Goal: Task Accomplishment & Management: Complete application form

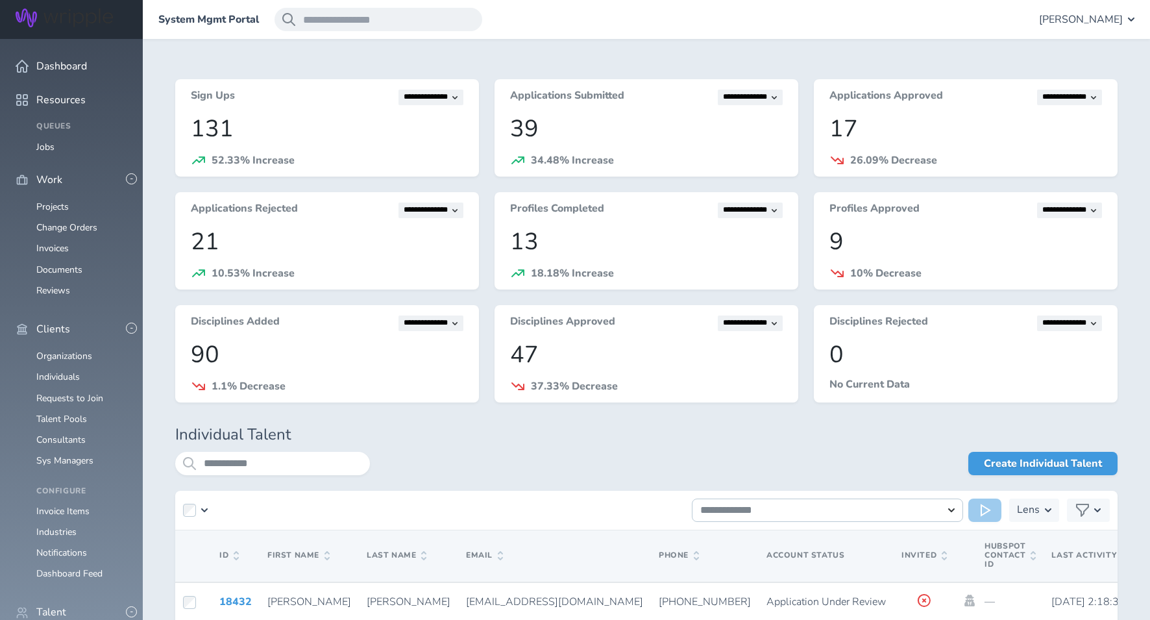
click at [1082, 18] on span "[PERSON_NAME]" at bounding box center [1081, 20] width 84 height 12
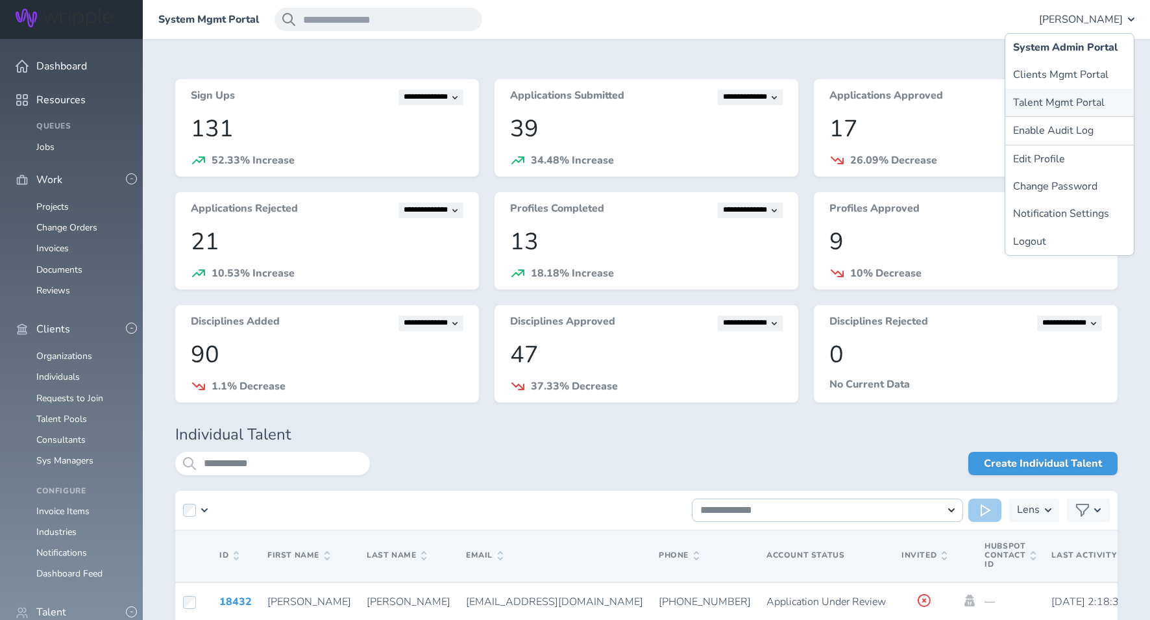
click at [1057, 94] on link "Talent Mgmt Portal" at bounding box center [1069, 102] width 128 height 27
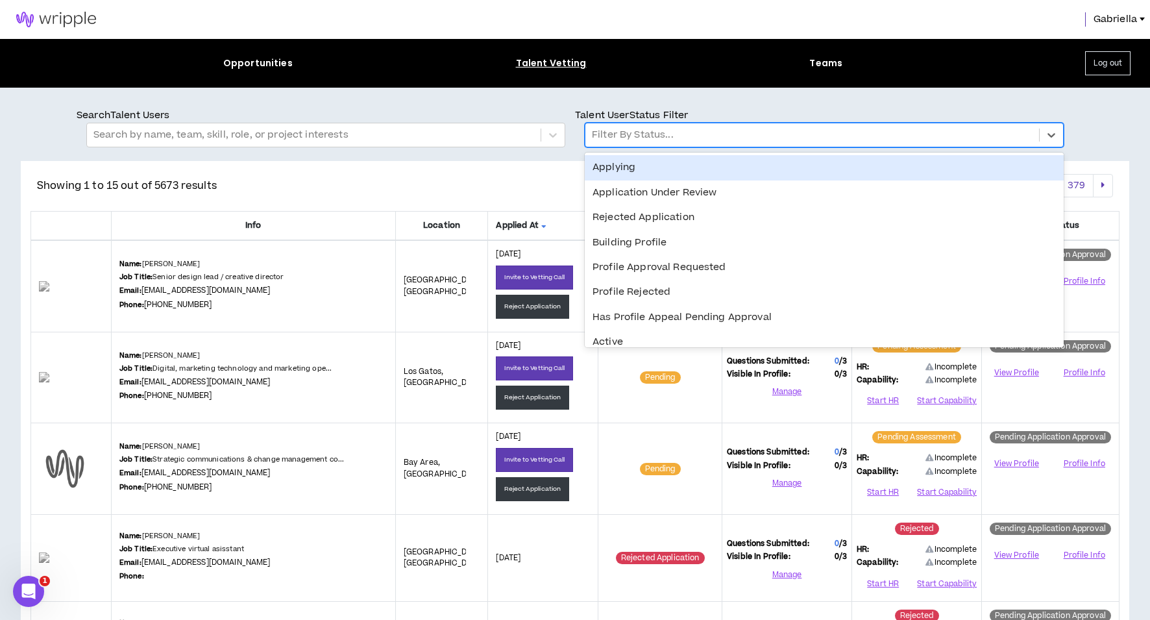
click at [625, 132] on div at bounding box center [812, 135] width 441 height 17
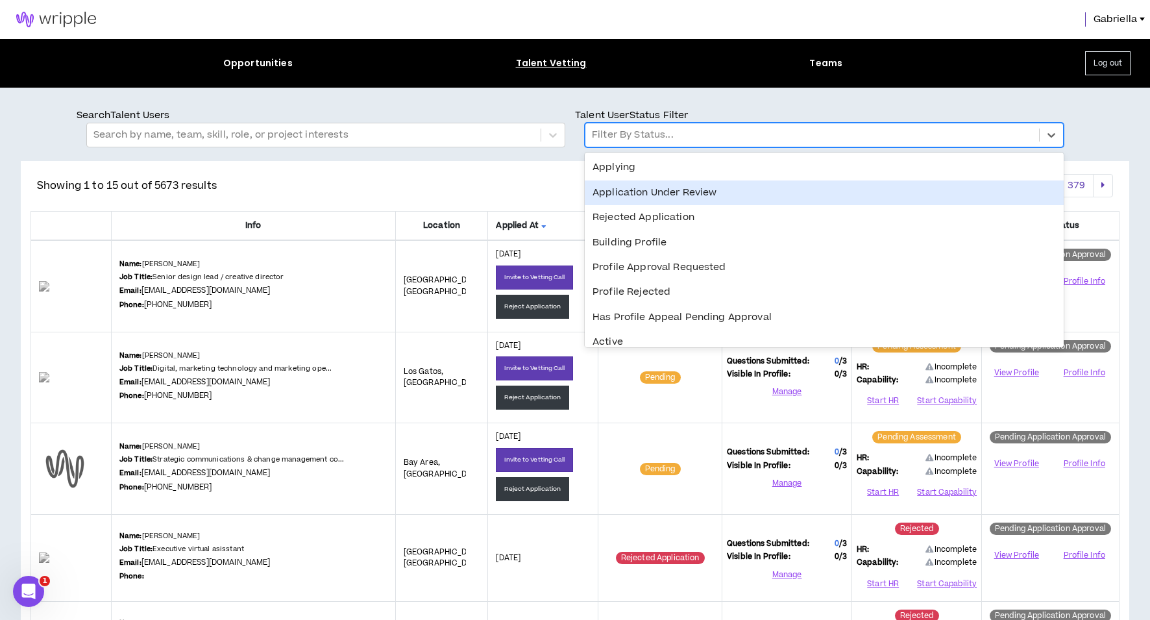
click at [628, 195] on div "Application Under Review" at bounding box center [824, 192] width 479 height 25
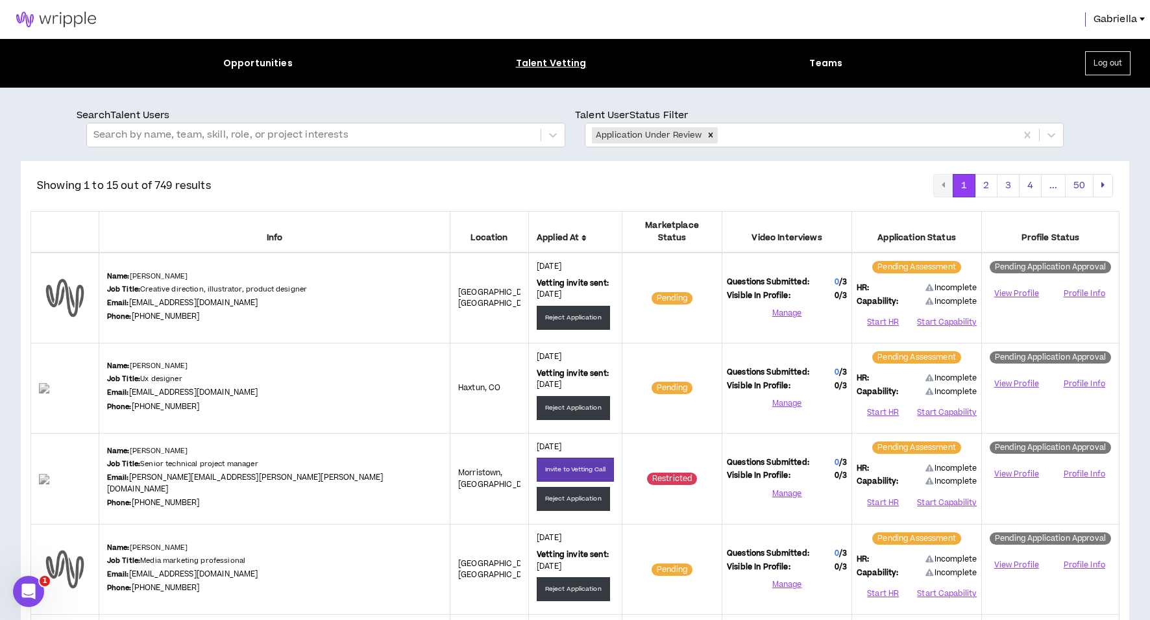
click at [581, 234] on icon at bounding box center [583, 238] width 5 height 8
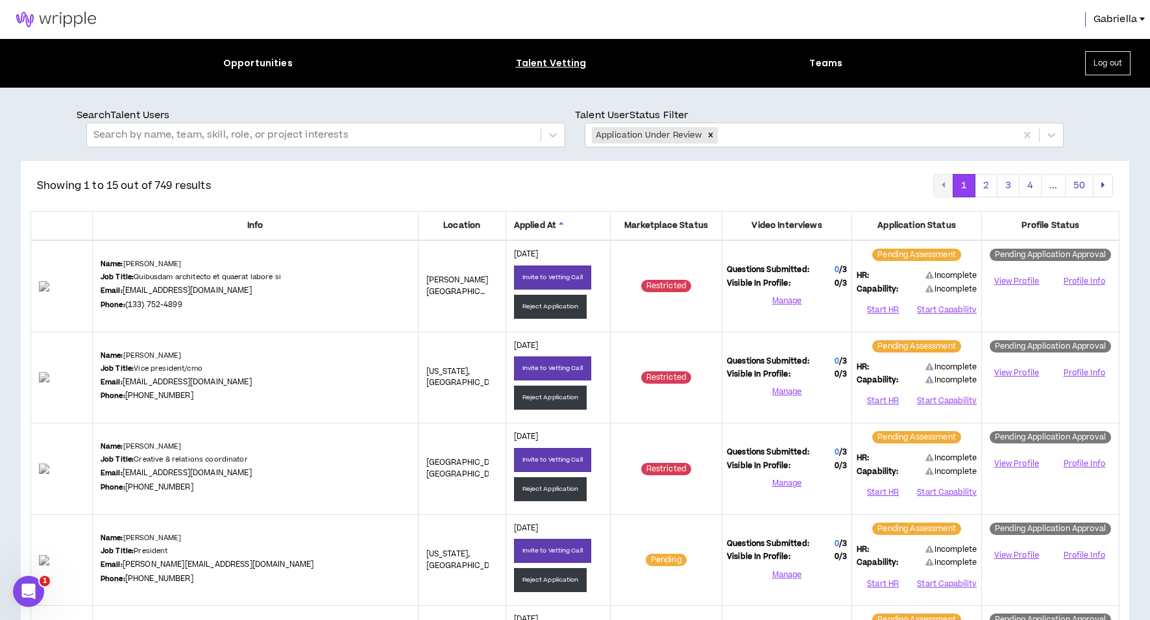
click at [559, 223] on icon at bounding box center [561, 225] width 5 height 8
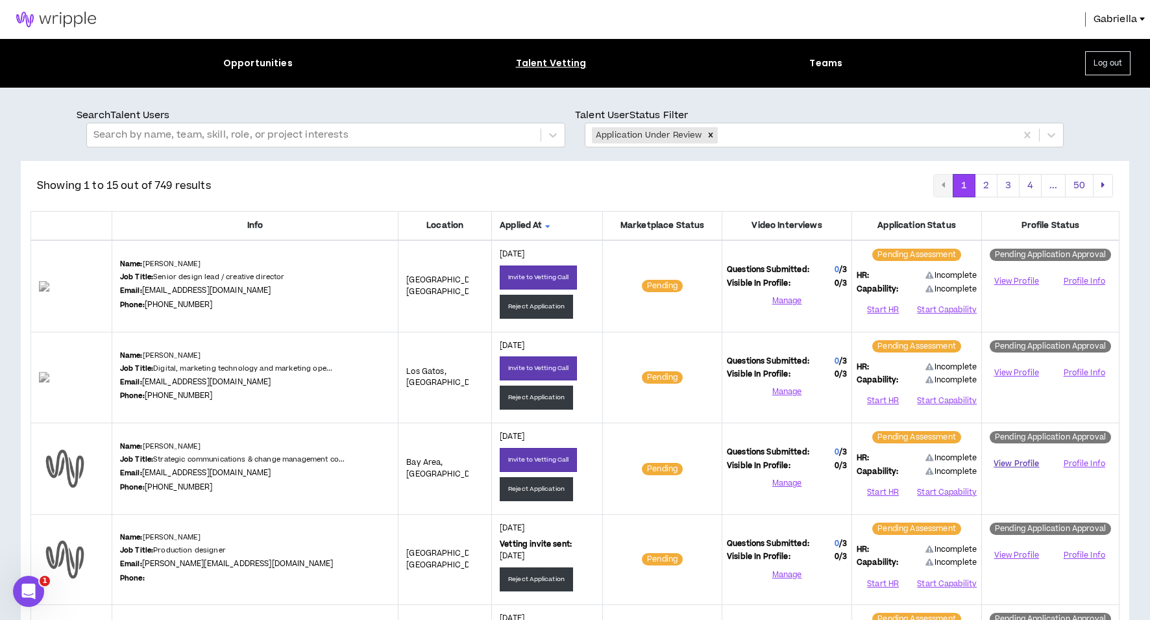
click at [1011, 462] on link "View Profile" at bounding box center [1016, 463] width 60 height 23
click at [880, 489] on button "Start HR" at bounding box center [882, 491] width 53 height 19
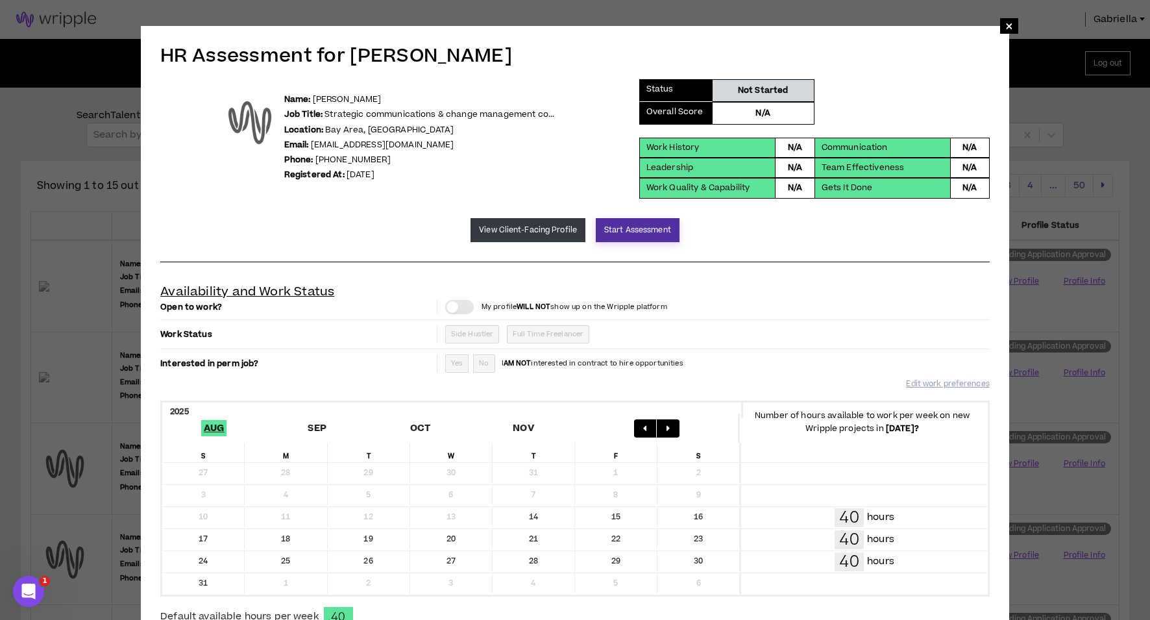
click at [598, 227] on button "Start Assessment" at bounding box center [638, 230] width 84 height 24
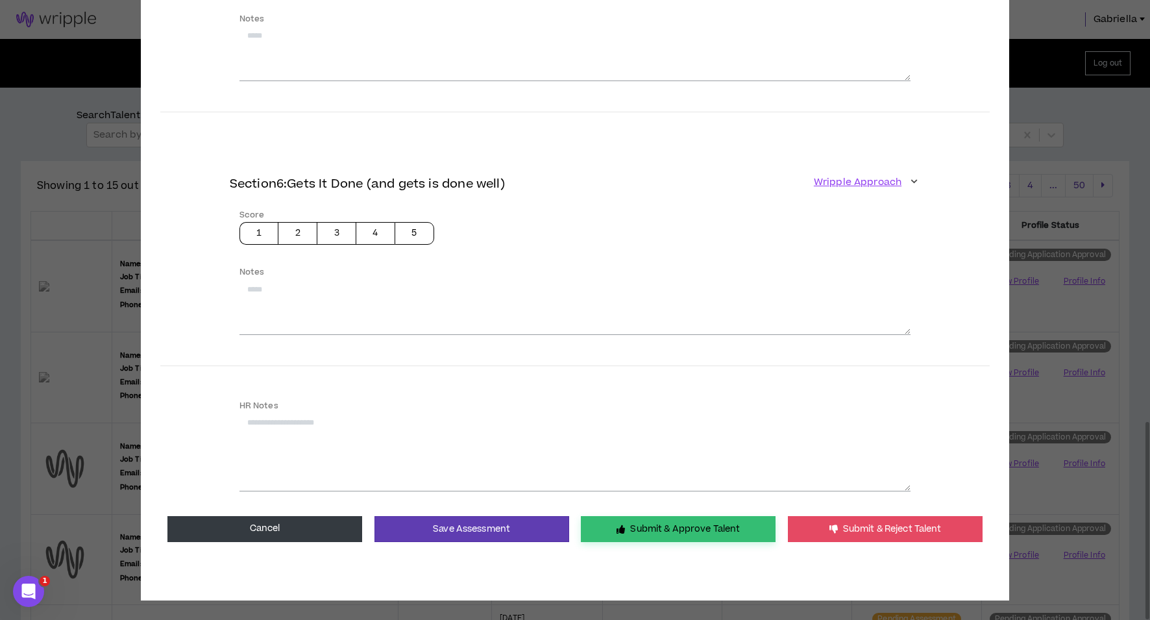
click at [669, 516] on button "Submit & Approve Talent" at bounding box center [678, 529] width 195 height 26
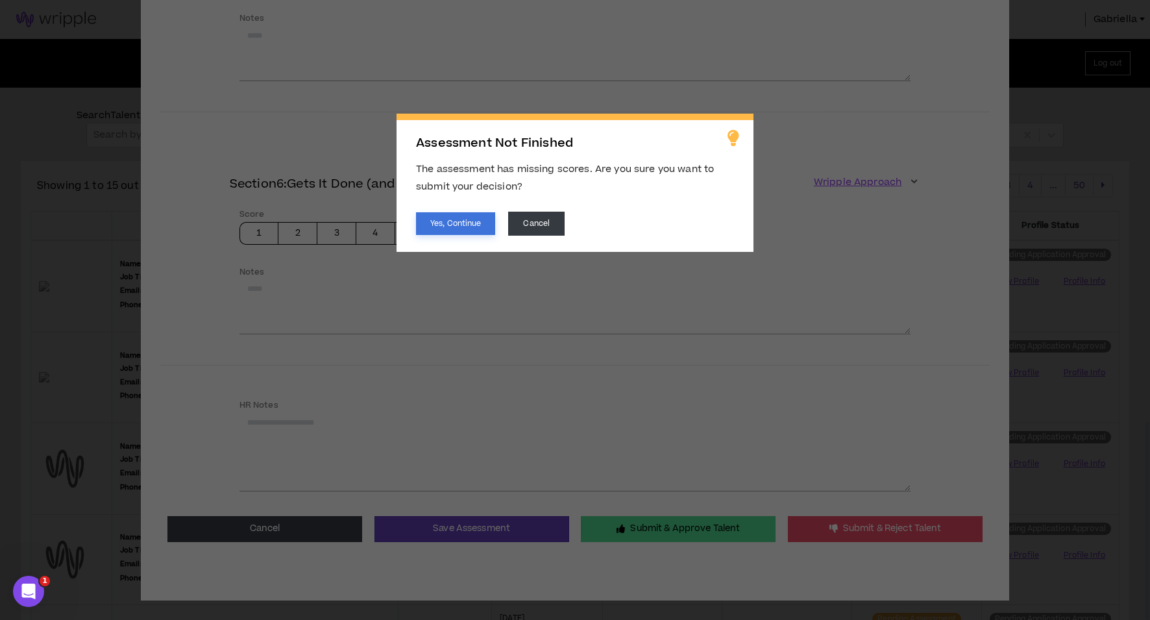
click at [466, 224] on button "Yes, Continue" at bounding box center [455, 223] width 79 height 23
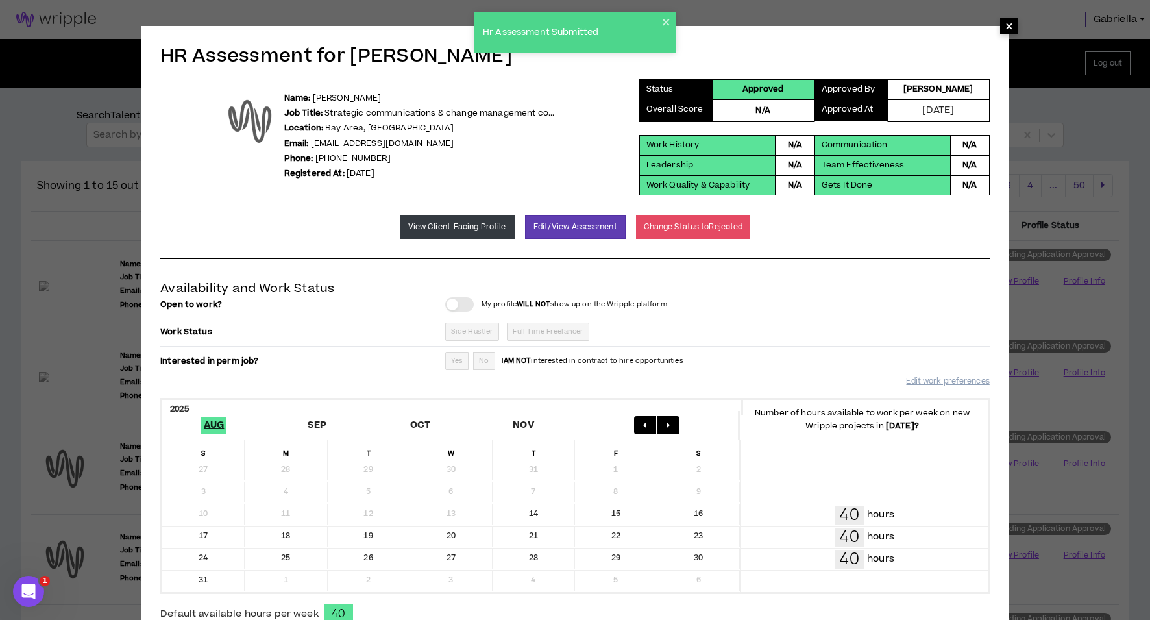
click at [1005, 26] on span "×" at bounding box center [1009, 26] width 8 height 16
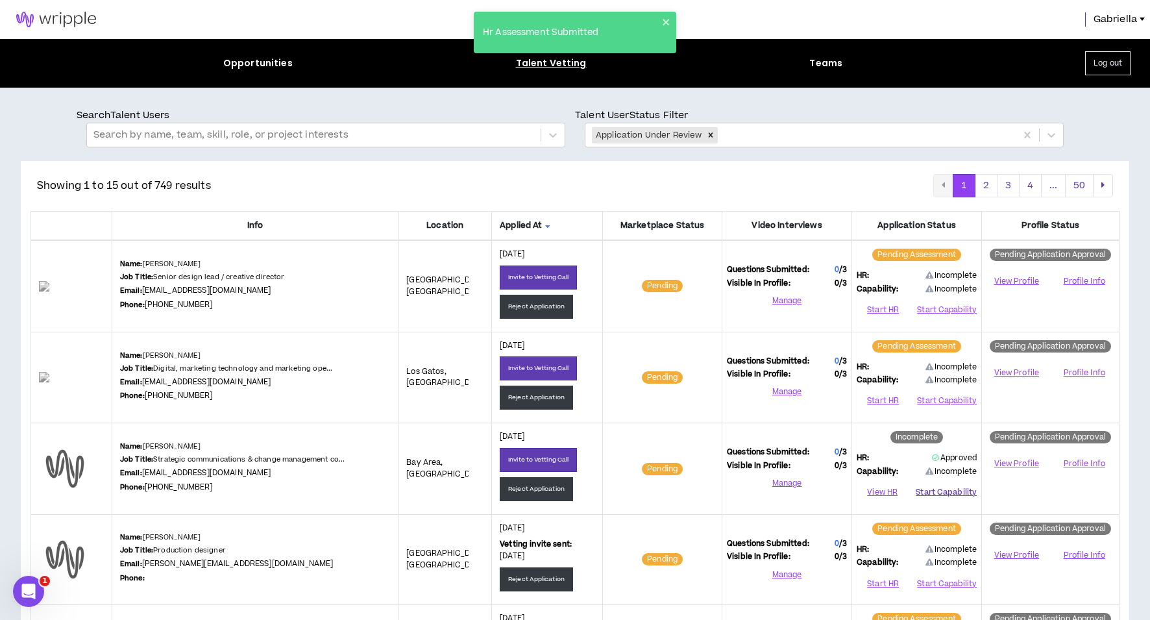
click at [946, 490] on button "Start Capability" at bounding box center [945, 491] width 61 height 19
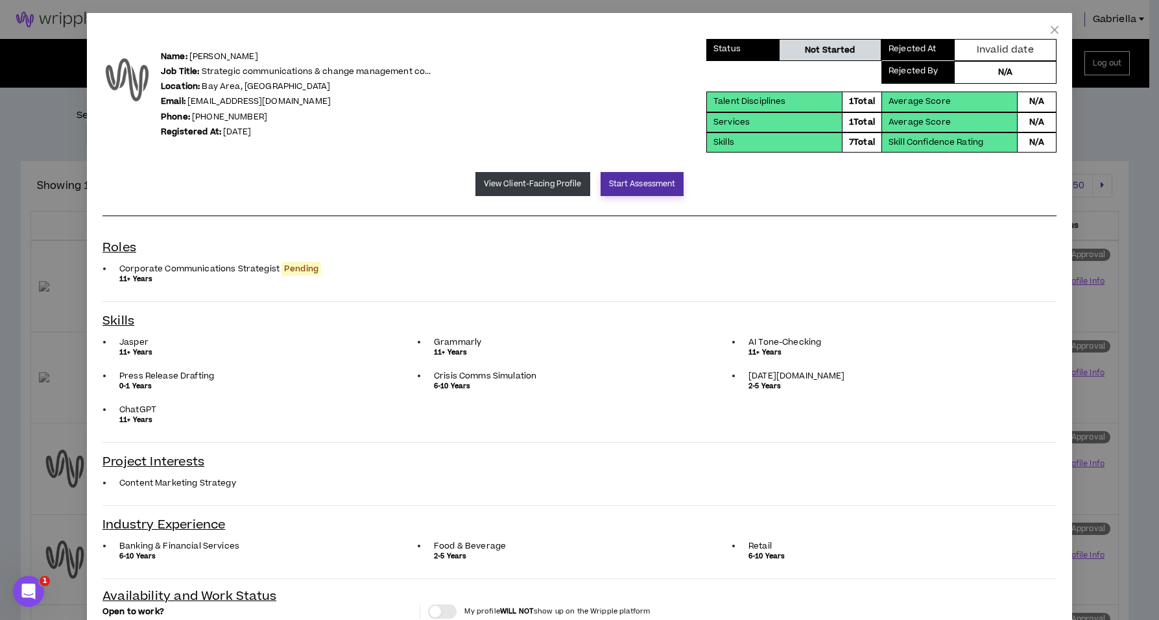
click at [622, 186] on button "Start Assessment" at bounding box center [643, 184] width 84 height 24
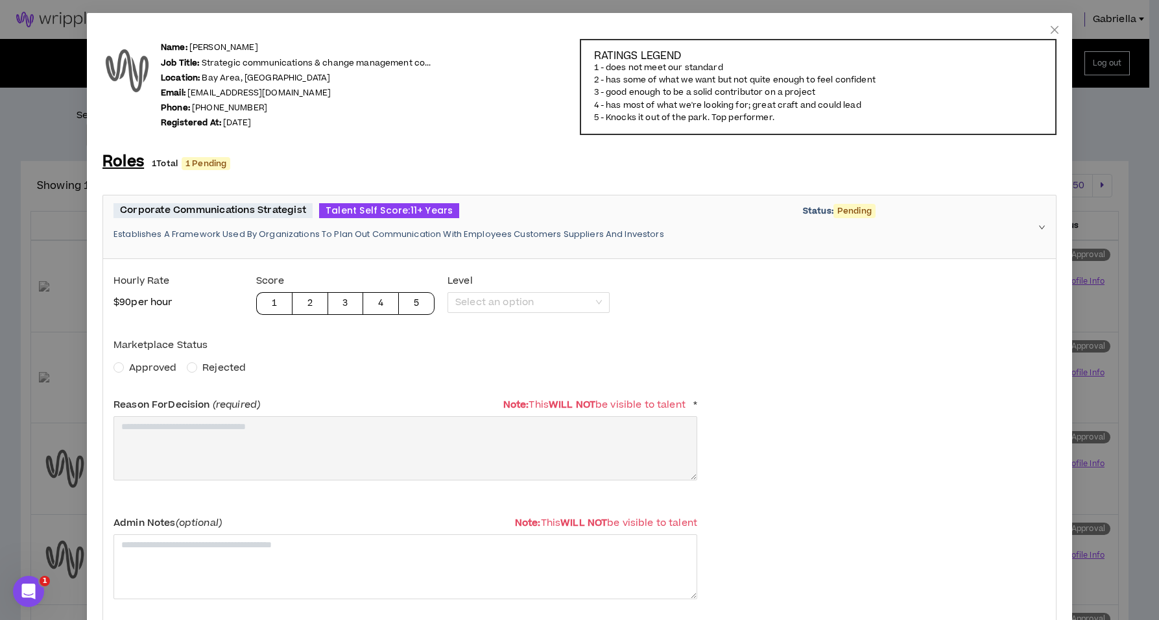
click at [138, 373] on span "Approved" at bounding box center [153, 368] width 58 height 14
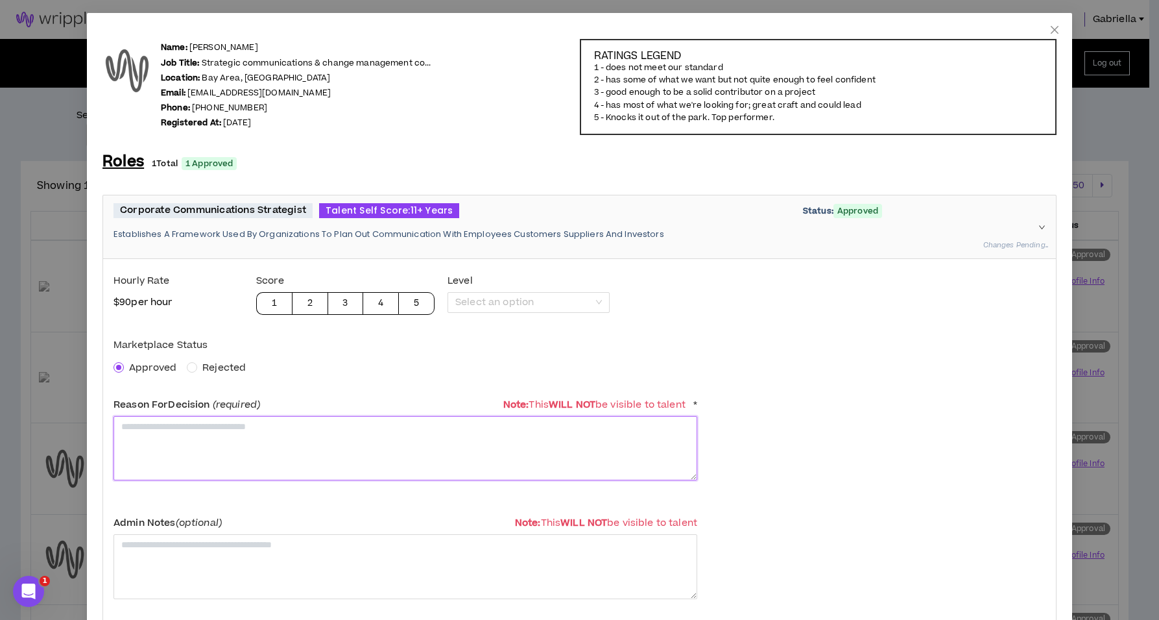
click at [176, 448] on textarea at bounding box center [406, 448] width 584 height 64
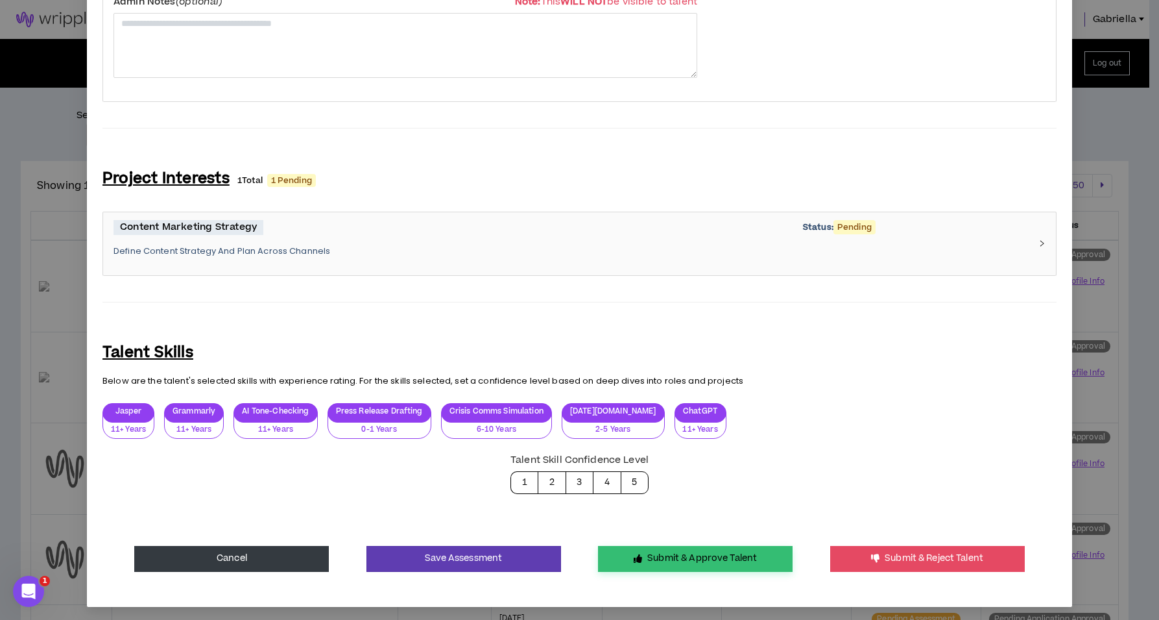
type textarea "**********"
click at [660, 559] on button "Submit & Approve Talent" at bounding box center [695, 559] width 195 height 26
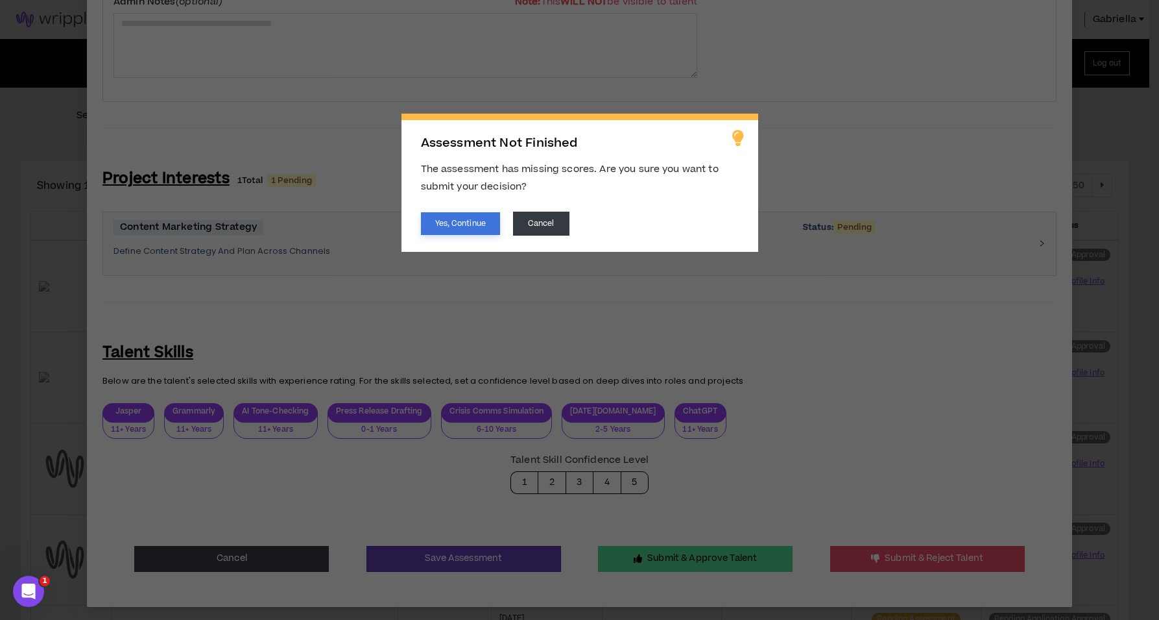
click at [462, 224] on button "Yes, Continue" at bounding box center [460, 223] width 79 height 23
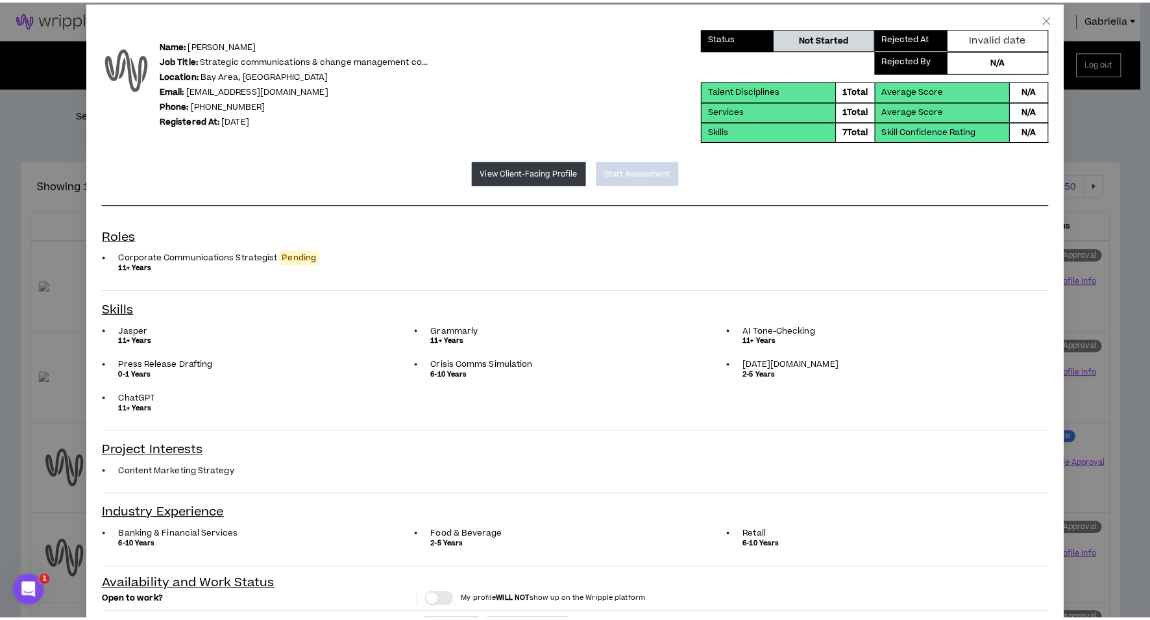
scroll to position [0, 0]
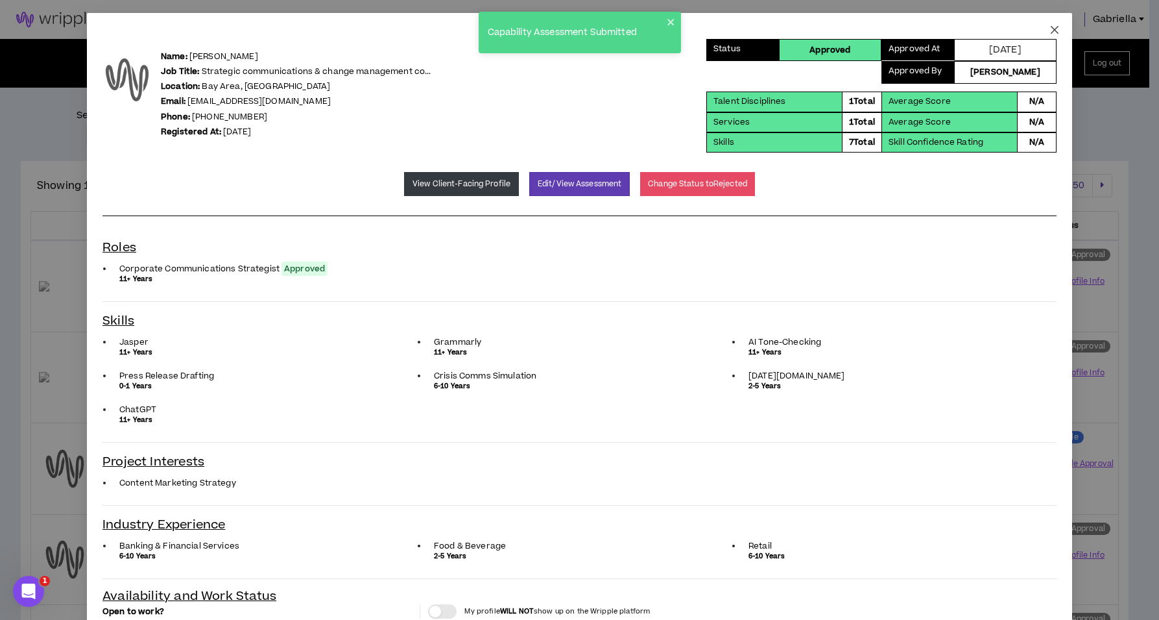
click at [1051, 30] on icon "close" at bounding box center [1055, 30] width 8 height 8
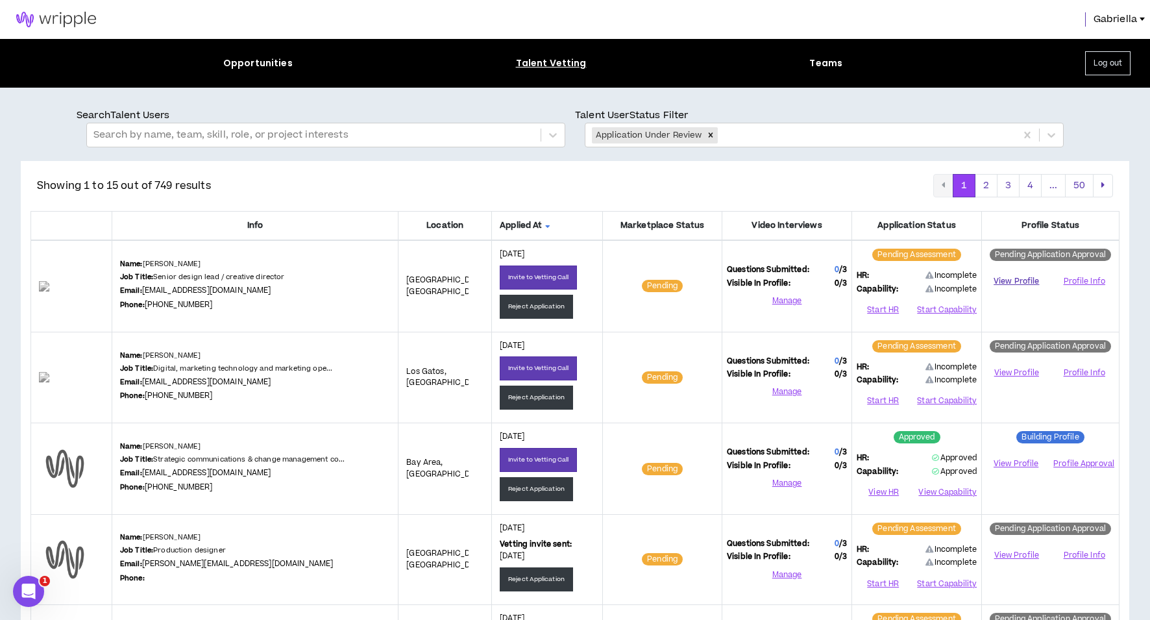
click at [1006, 282] on link "View Profile" at bounding box center [1016, 281] width 60 height 23
click at [872, 309] on button "Start HR" at bounding box center [882, 309] width 53 height 19
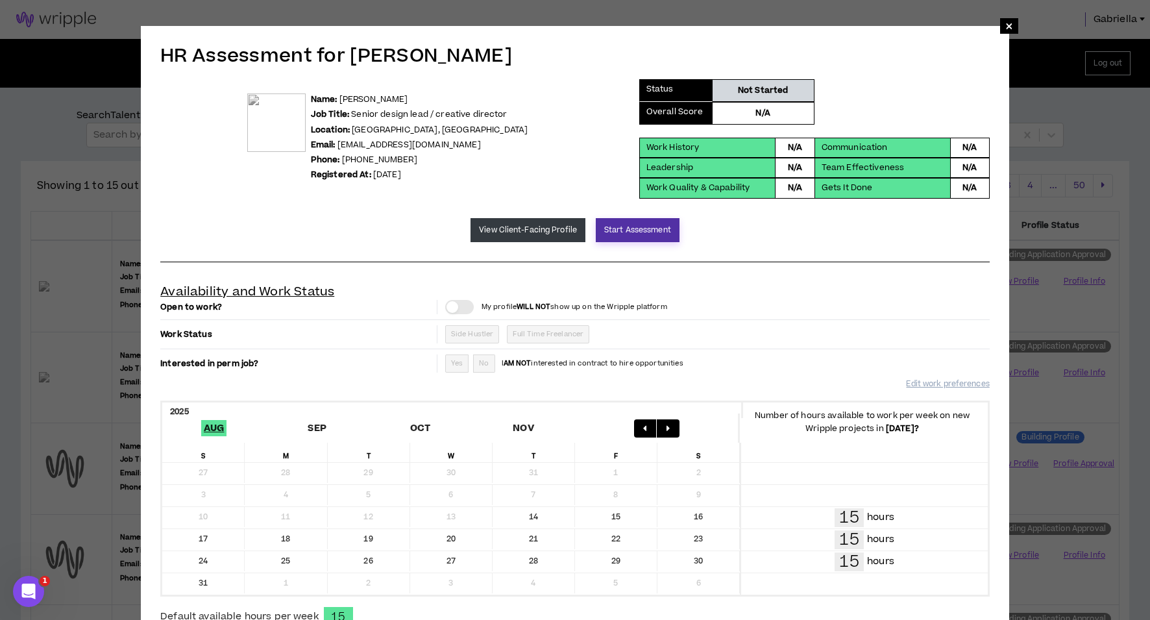
click at [615, 230] on button "Start Assessment" at bounding box center [638, 230] width 84 height 24
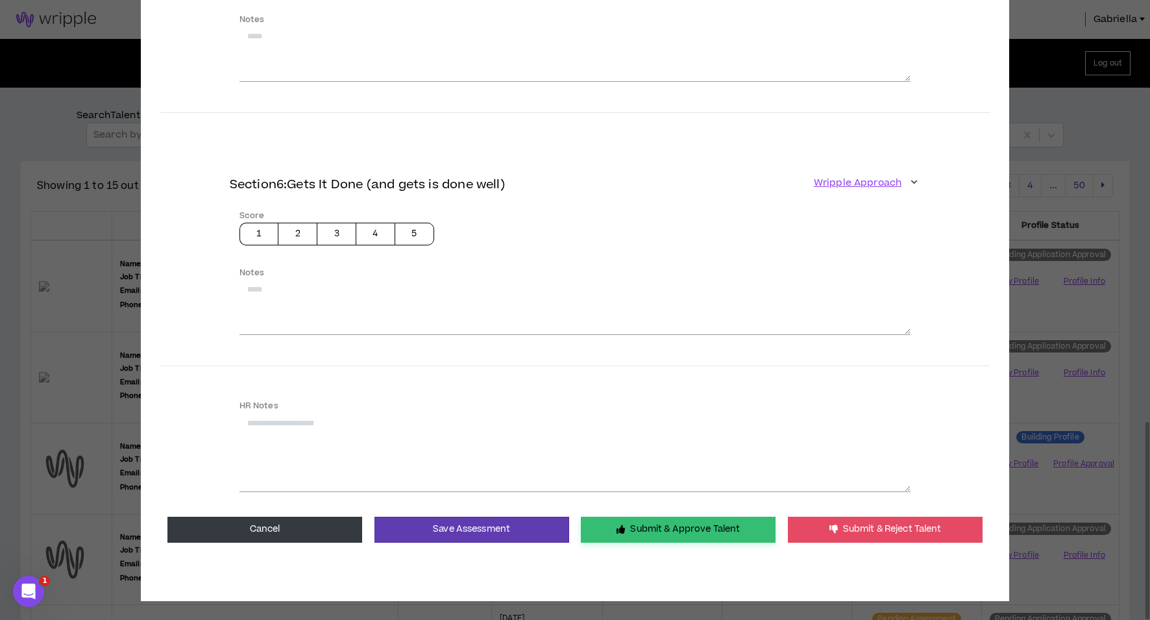
click at [641, 524] on button "Submit & Approve Talent" at bounding box center [678, 529] width 195 height 26
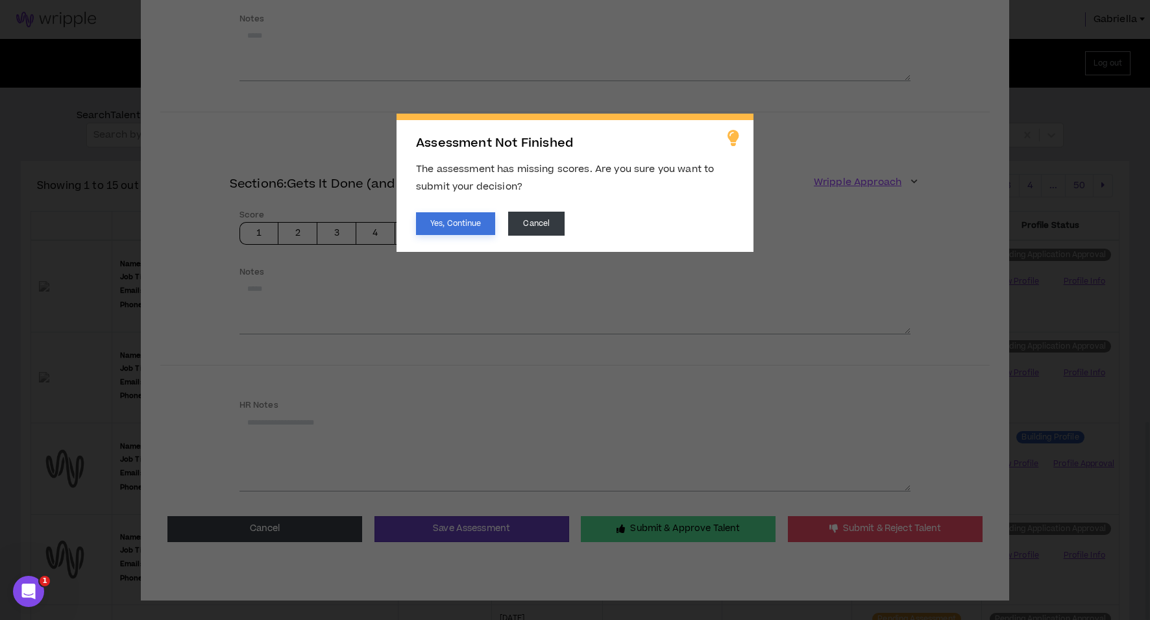
scroll to position [1048, 0]
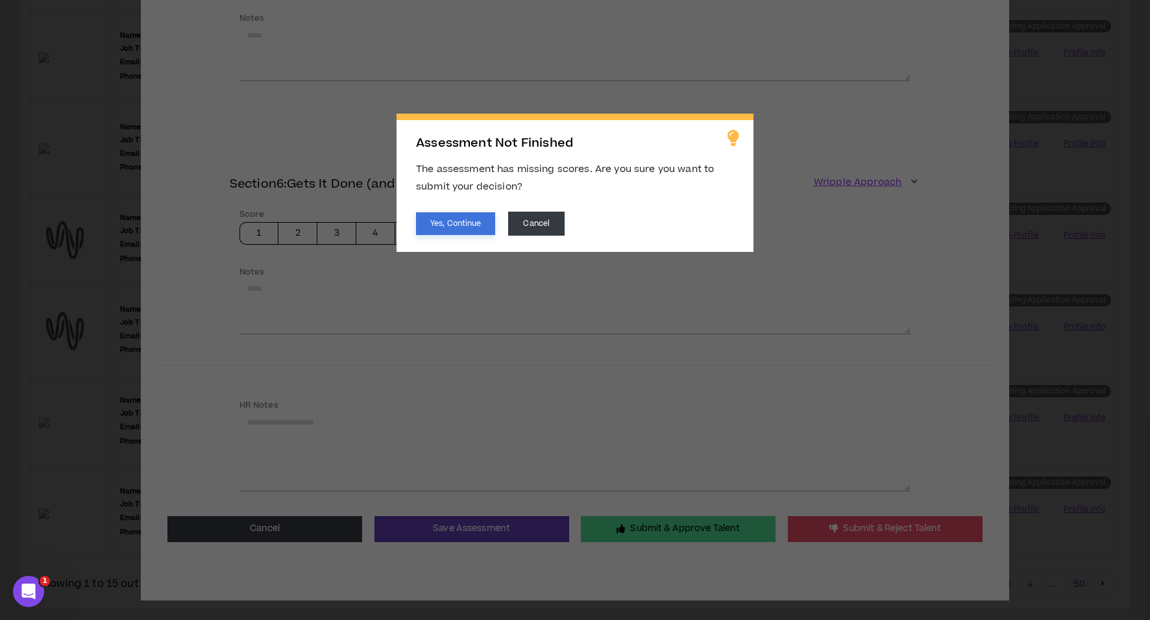
click at [439, 228] on button "Yes, Continue" at bounding box center [455, 223] width 79 height 23
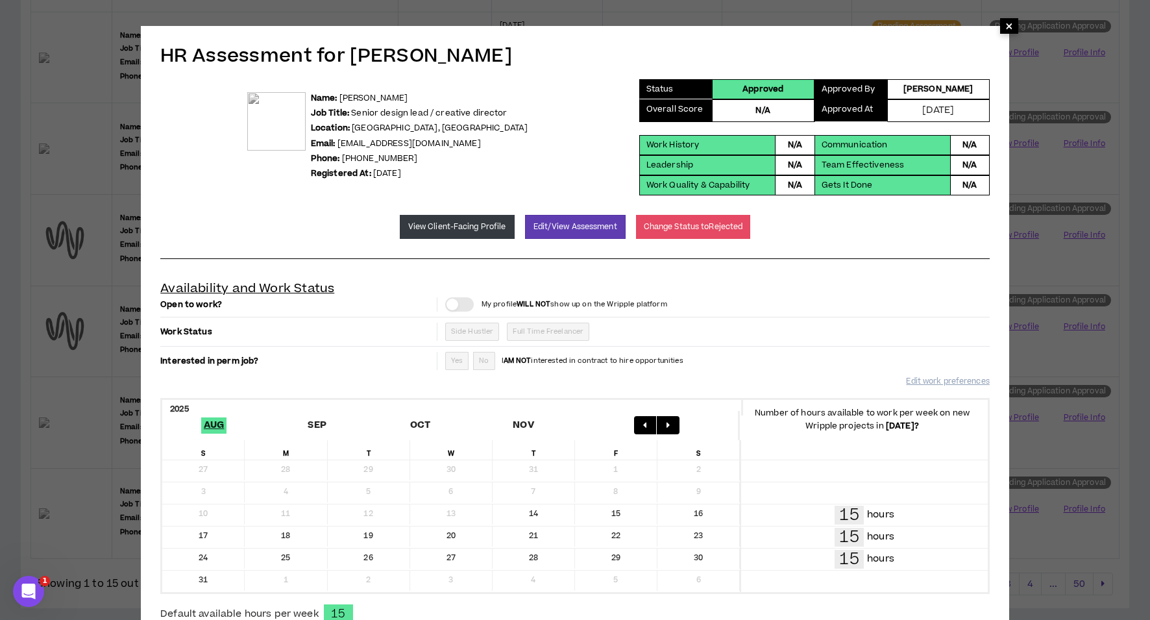
click at [1007, 28] on span "×" at bounding box center [1009, 26] width 8 height 16
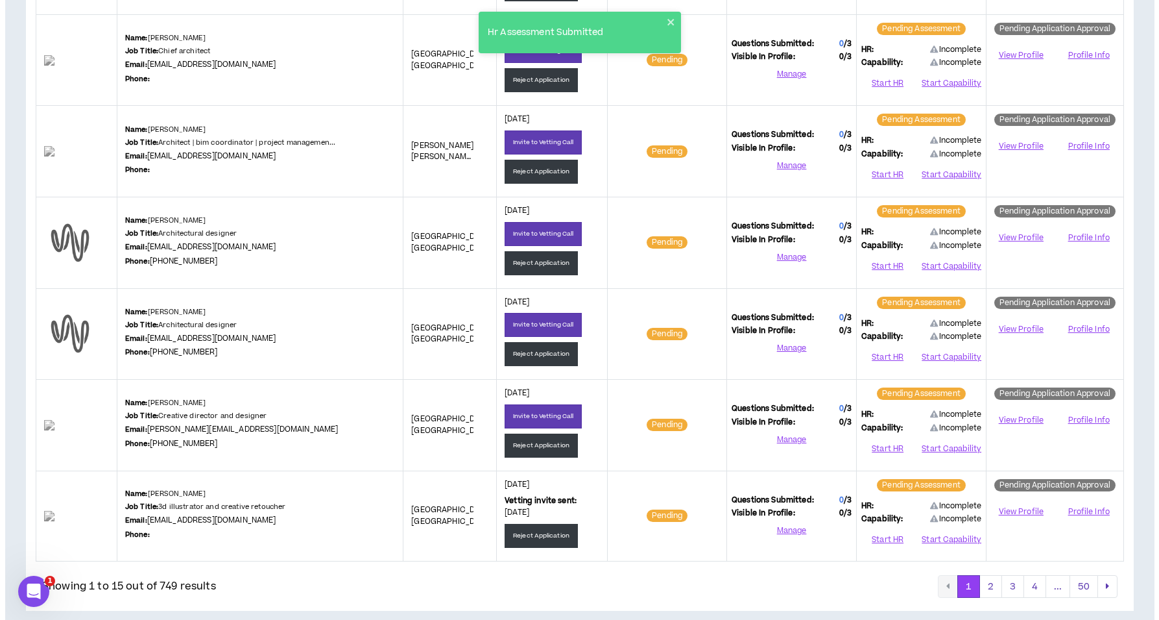
scroll to position [0, 0]
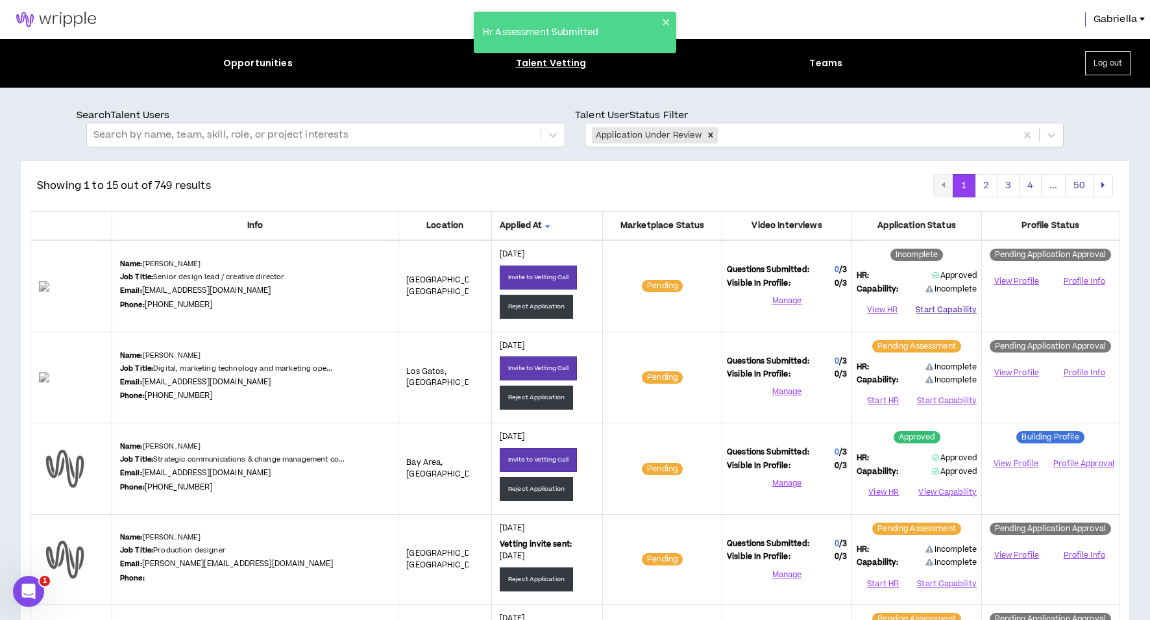
click at [948, 306] on button "Start Capability" at bounding box center [945, 309] width 61 height 19
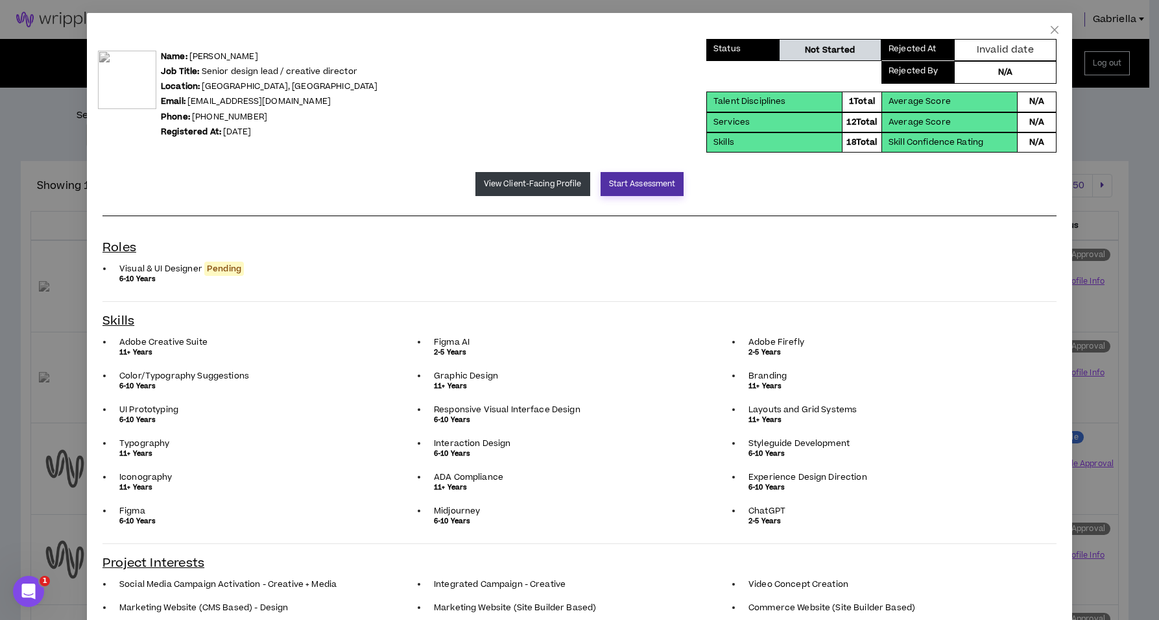
click at [629, 185] on button "Start Assessment" at bounding box center [643, 184] width 84 height 24
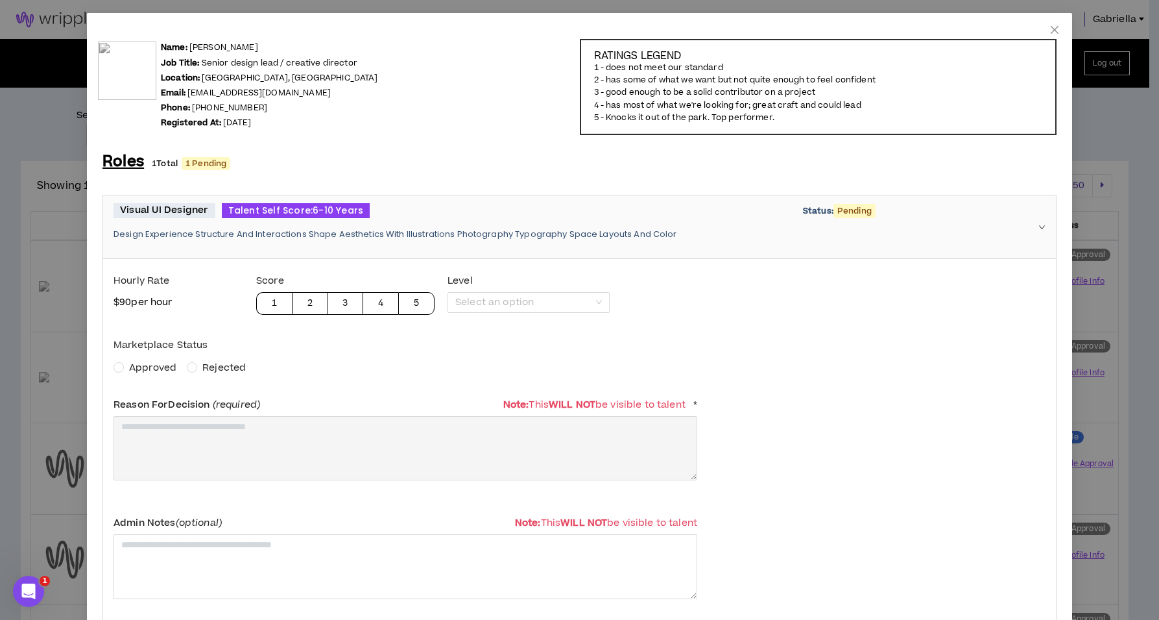
click at [138, 365] on span "Approved" at bounding box center [152, 368] width 47 height 14
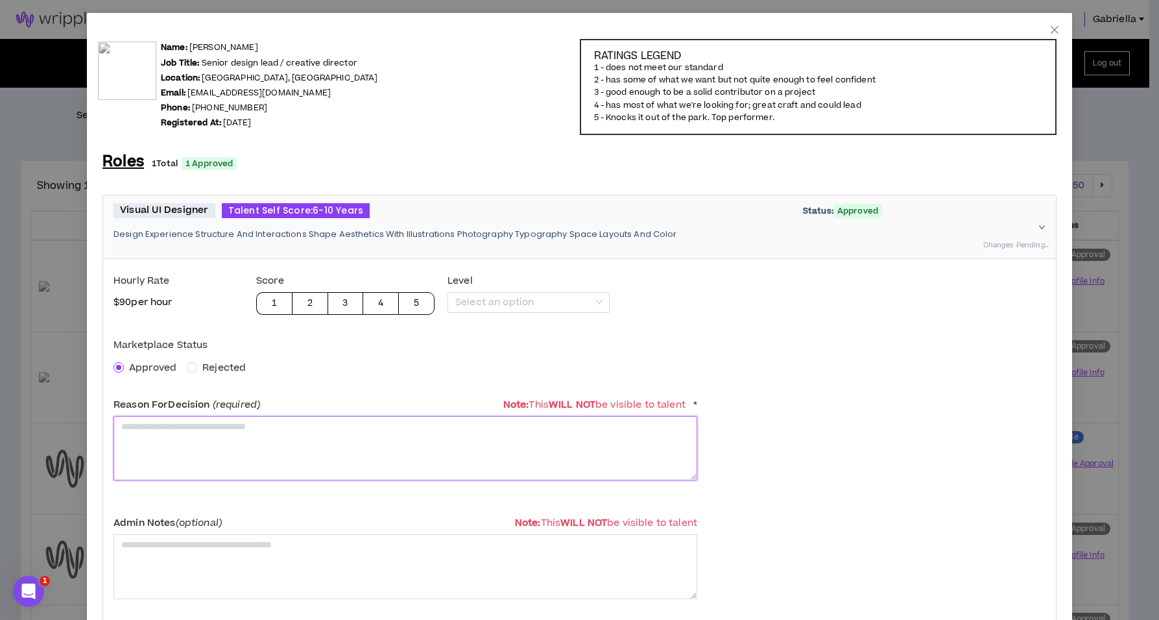
click at [163, 425] on textarea at bounding box center [406, 448] width 584 height 64
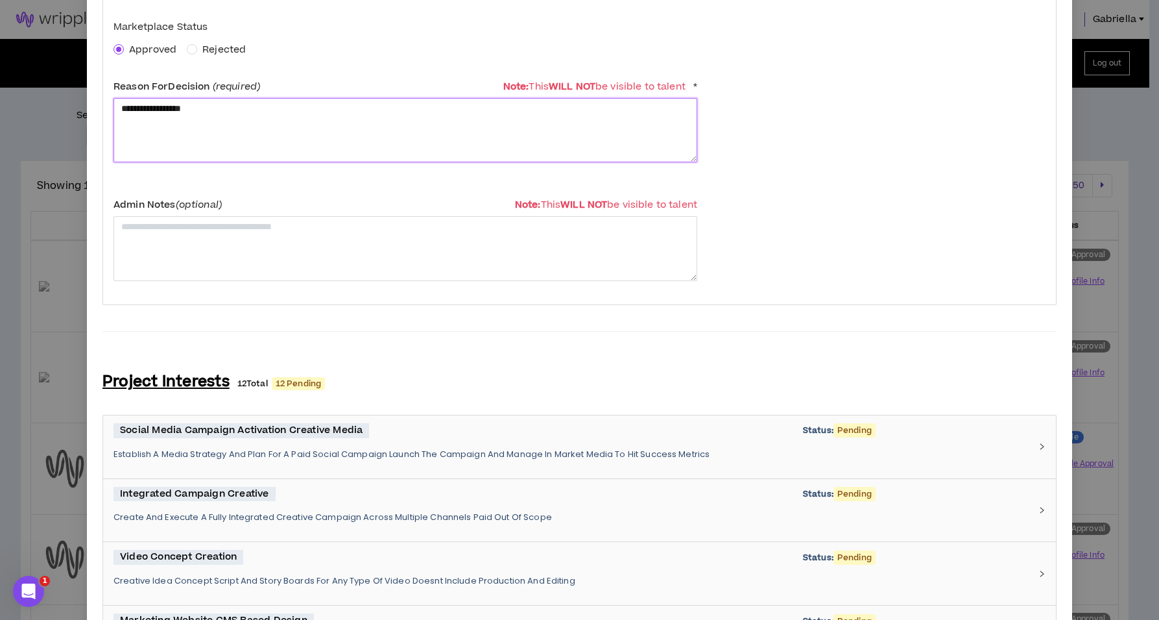
scroll to position [1259, 0]
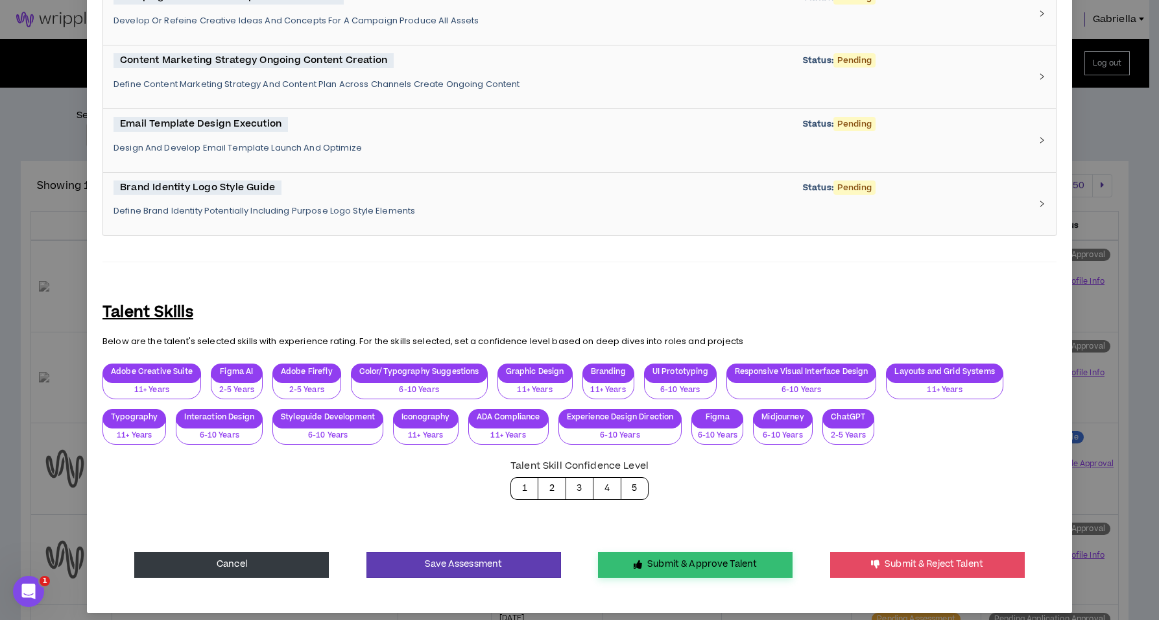
type textarea "**********"
click at [694, 561] on button "Submit & Approve Talent" at bounding box center [695, 564] width 195 height 26
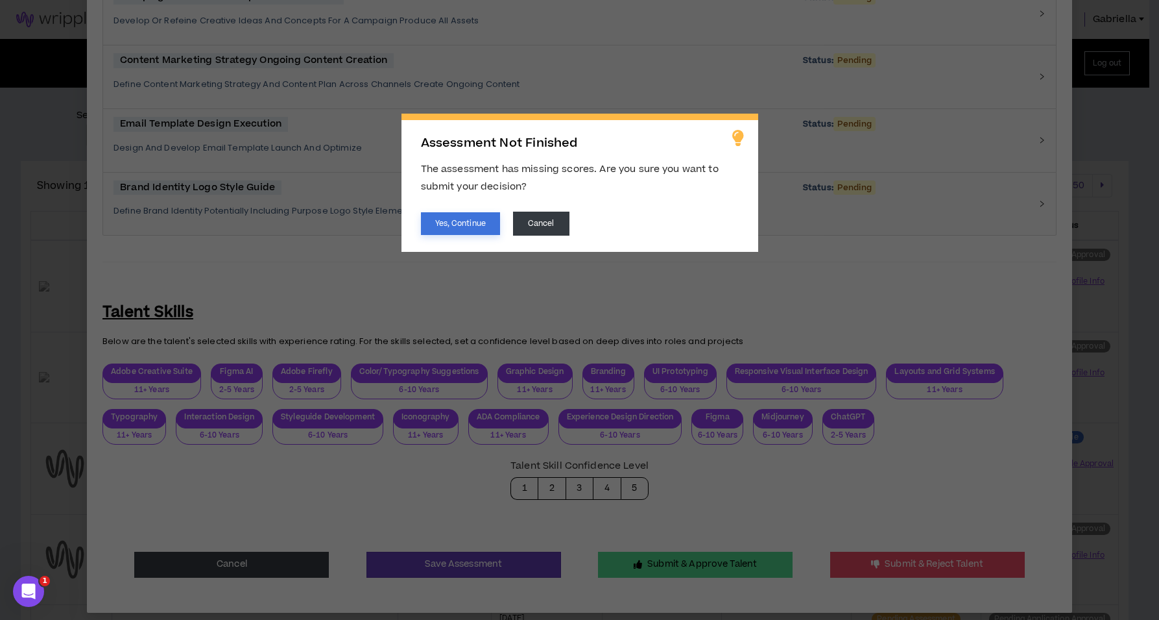
click at [440, 224] on button "Yes, Continue" at bounding box center [460, 223] width 79 height 23
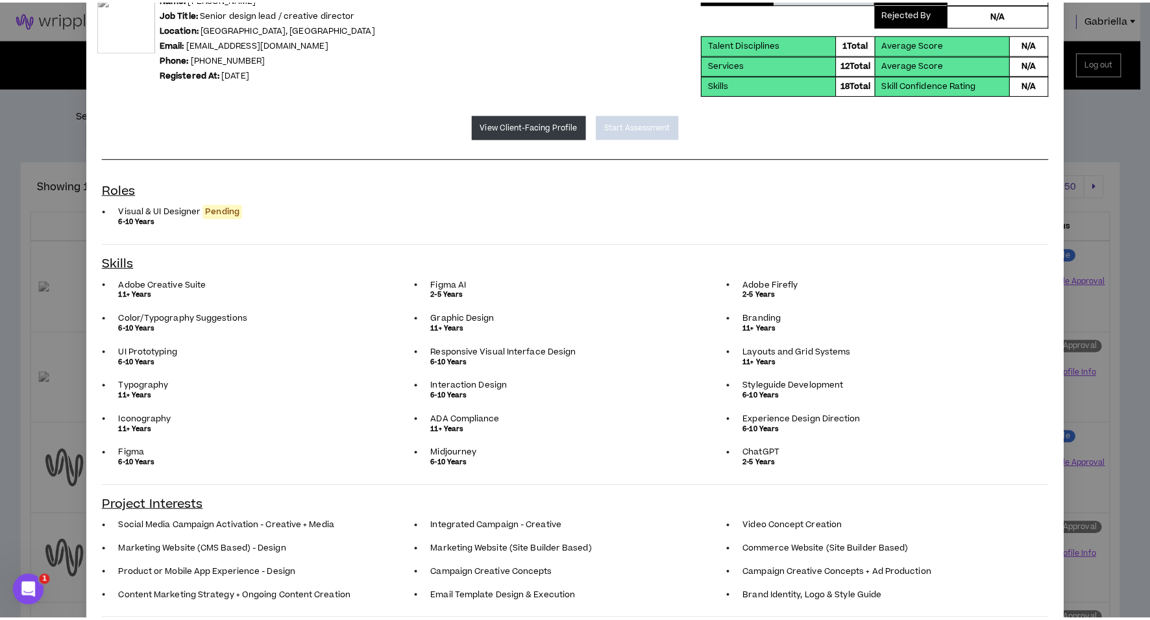
scroll to position [0, 0]
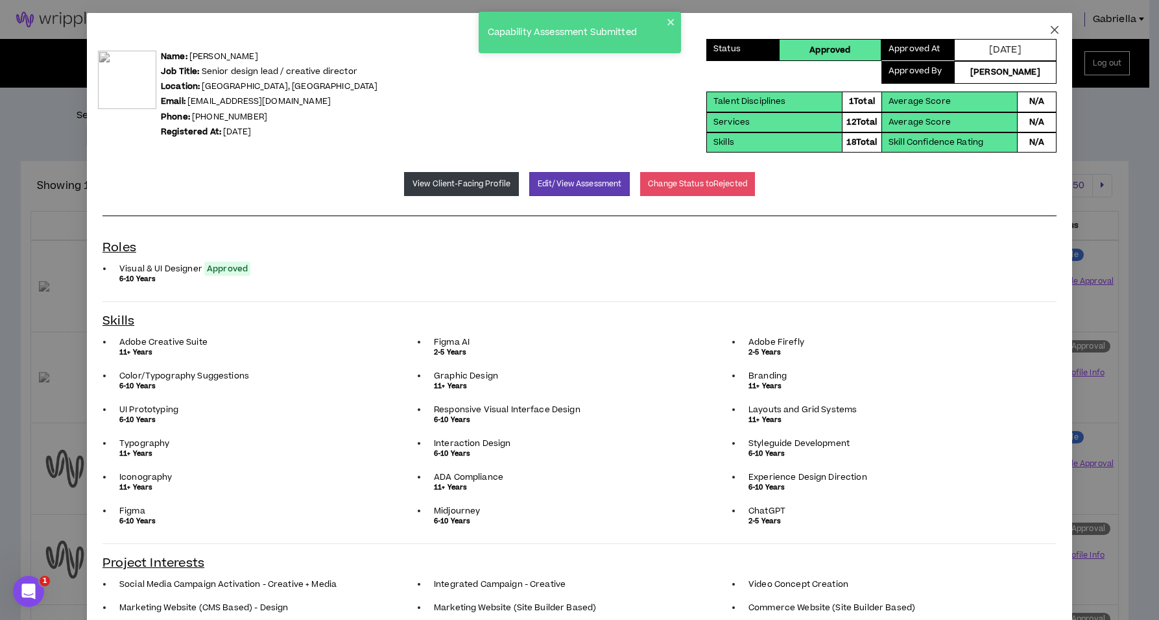
click at [1050, 27] on icon "close" at bounding box center [1055, 30] width 10 height 10
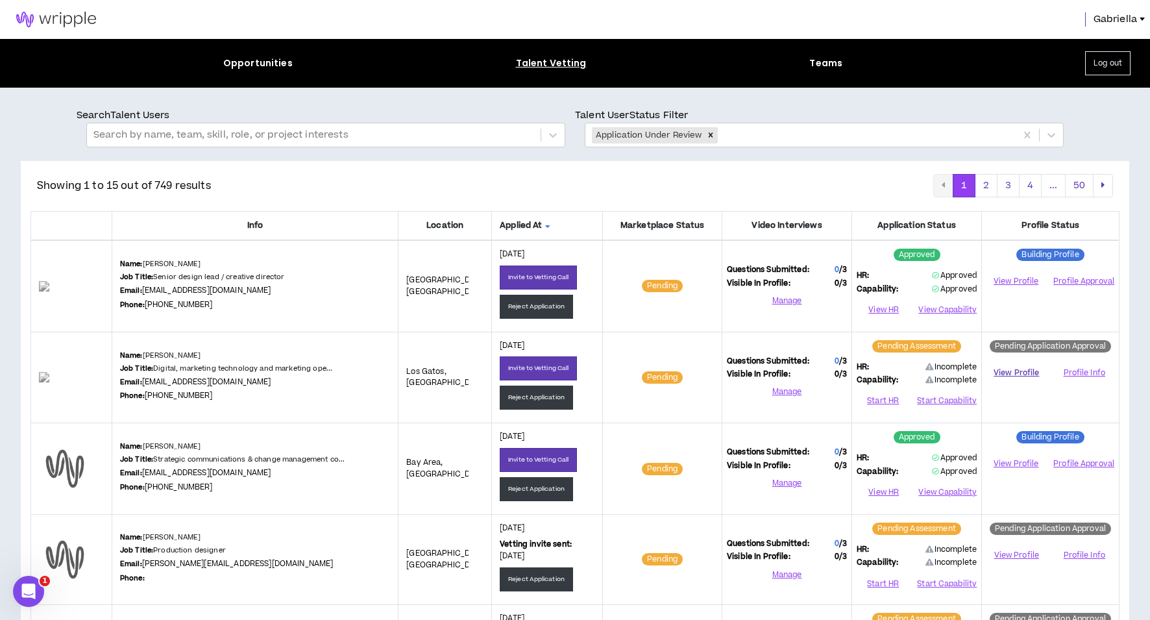
click at [1011, 366] on link "View Profile" at bounding box center [1016, 372] width 60 height 23
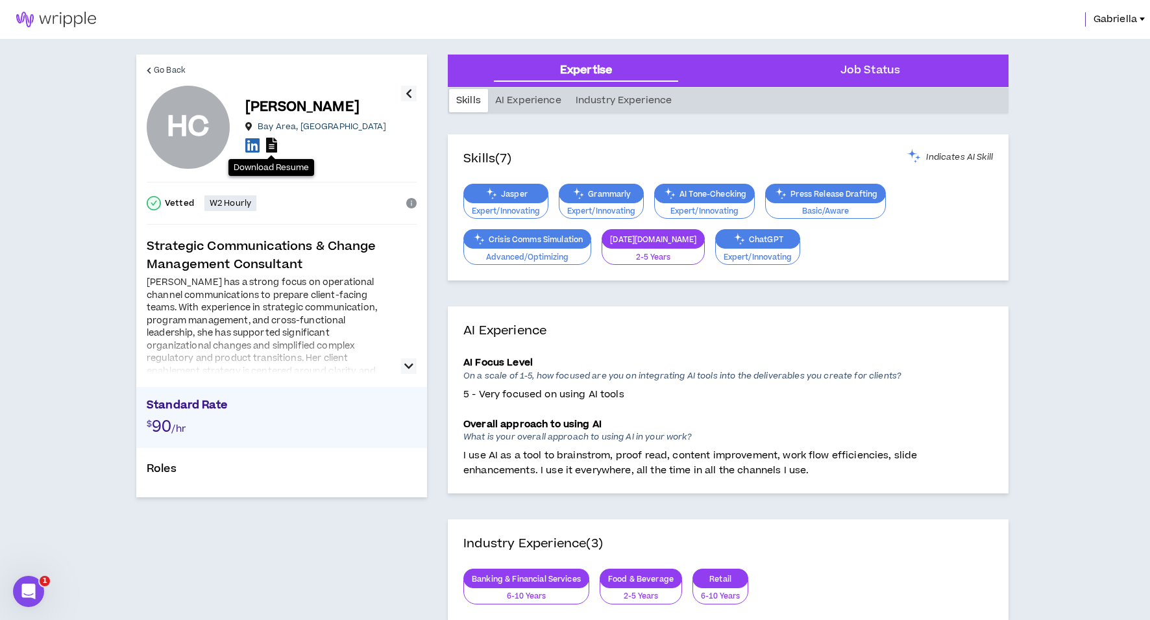
click at [272, 148] on icon at bounding box center [271, 145] width 11 height 15
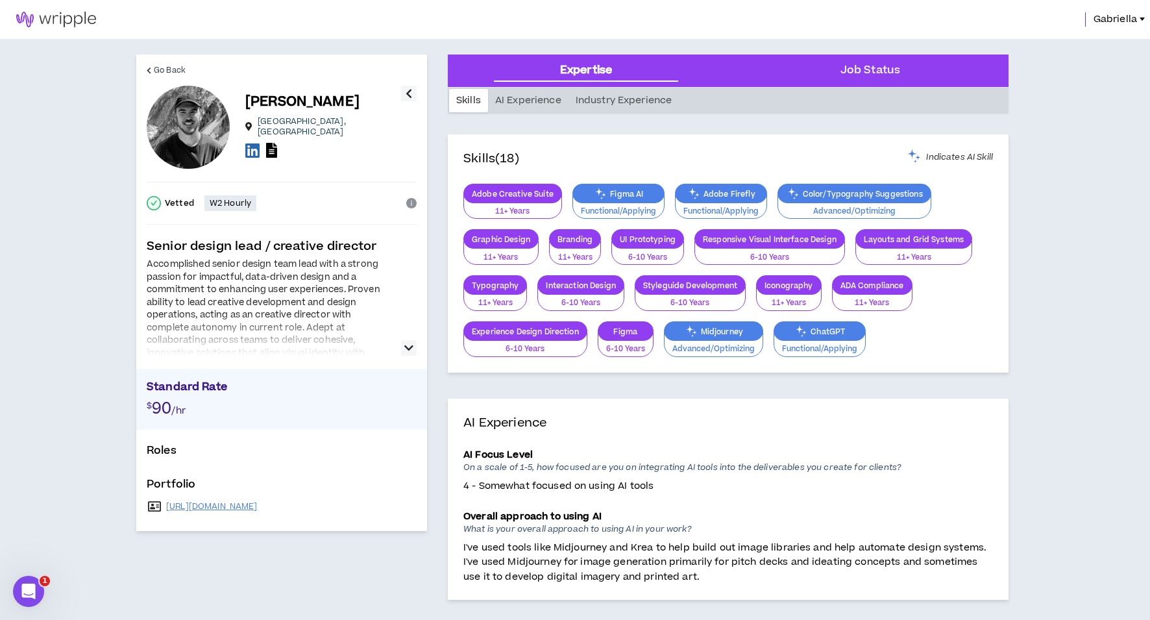
click at [409, 347] on icon "button" at bounding box center [408, 348] width 9 height 16
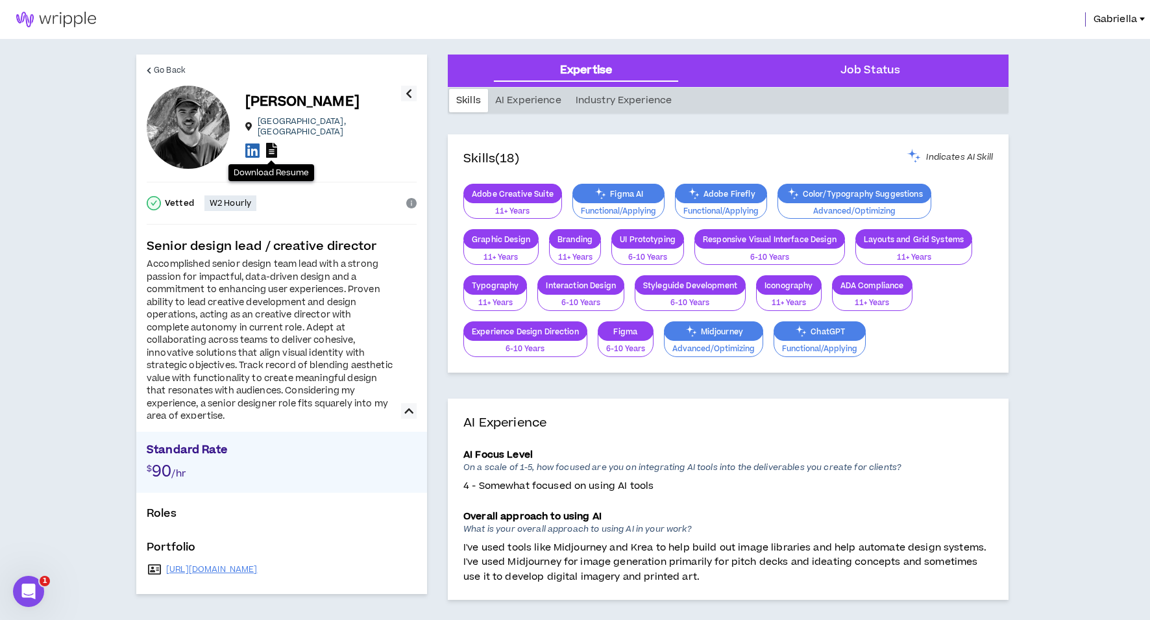
click at [274, 151] on icon at bounding box center [271, 150] width 11 height 15
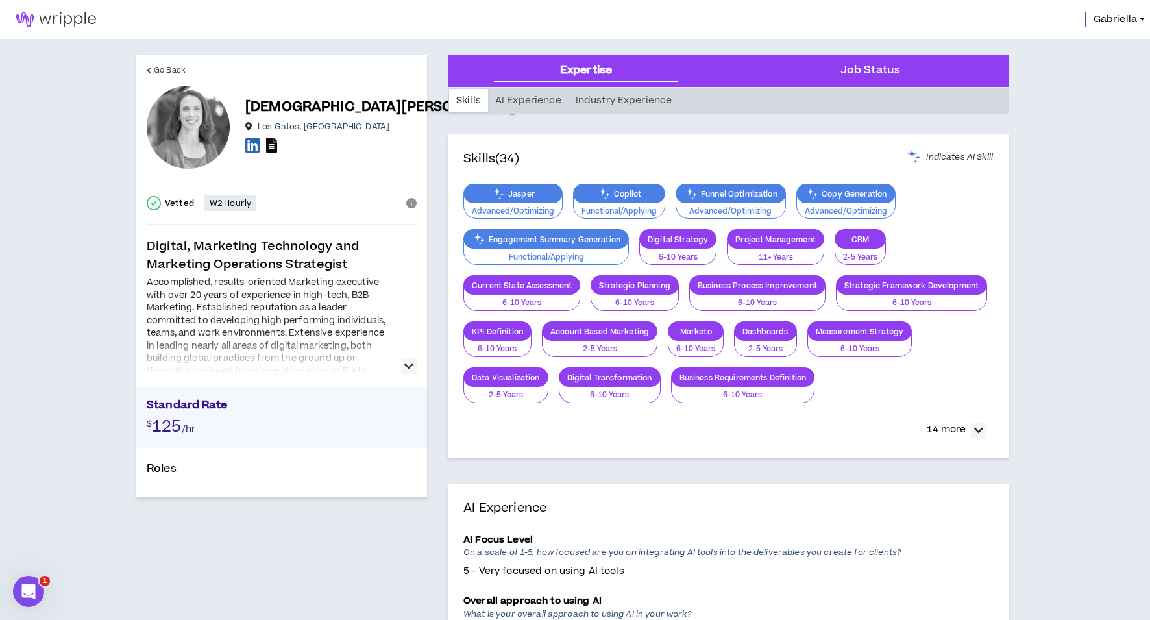
click at [271, 146] on icon at bounding box center [271, 145] width 11 height 15
click at [248, 146] on icon at bounding box center [252, 145] width 14 height 16
